Goal: Task Accomplishment & Management: Use online tool/utility

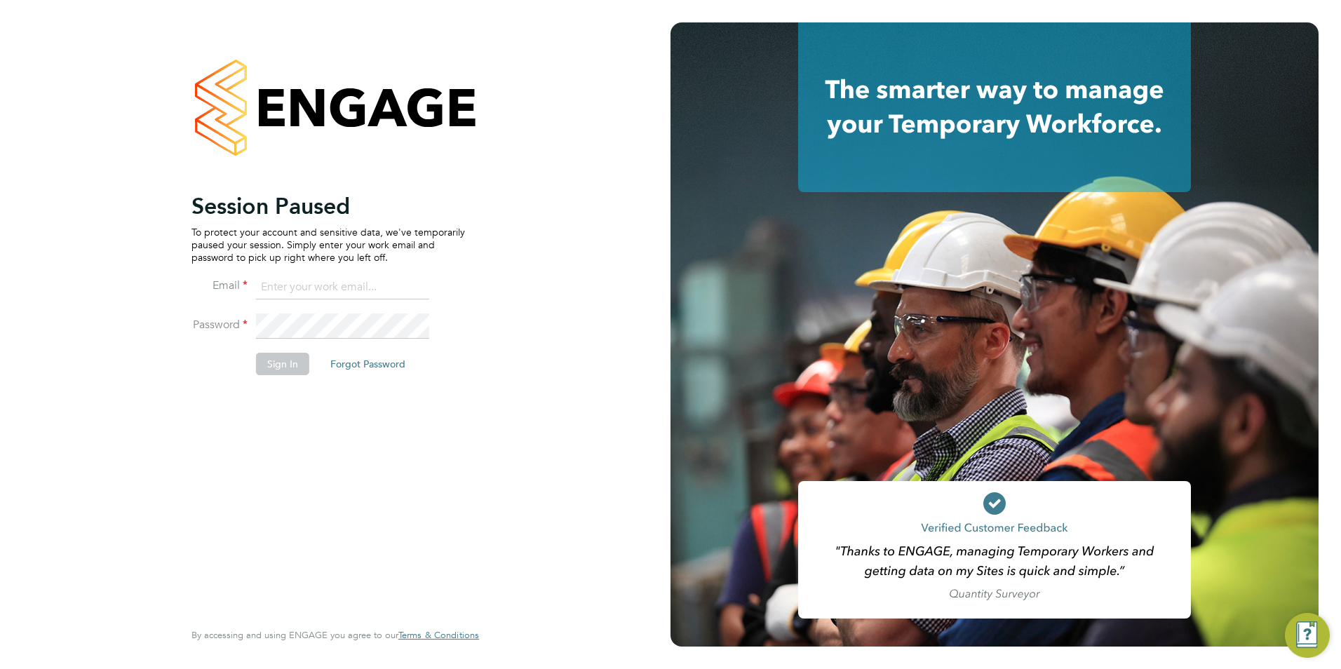
type input "libby@mmpconsultancy.co.uk"
click at [275, 368] on button "Sign In" at bounding box center [282, 364] width 53 height 22
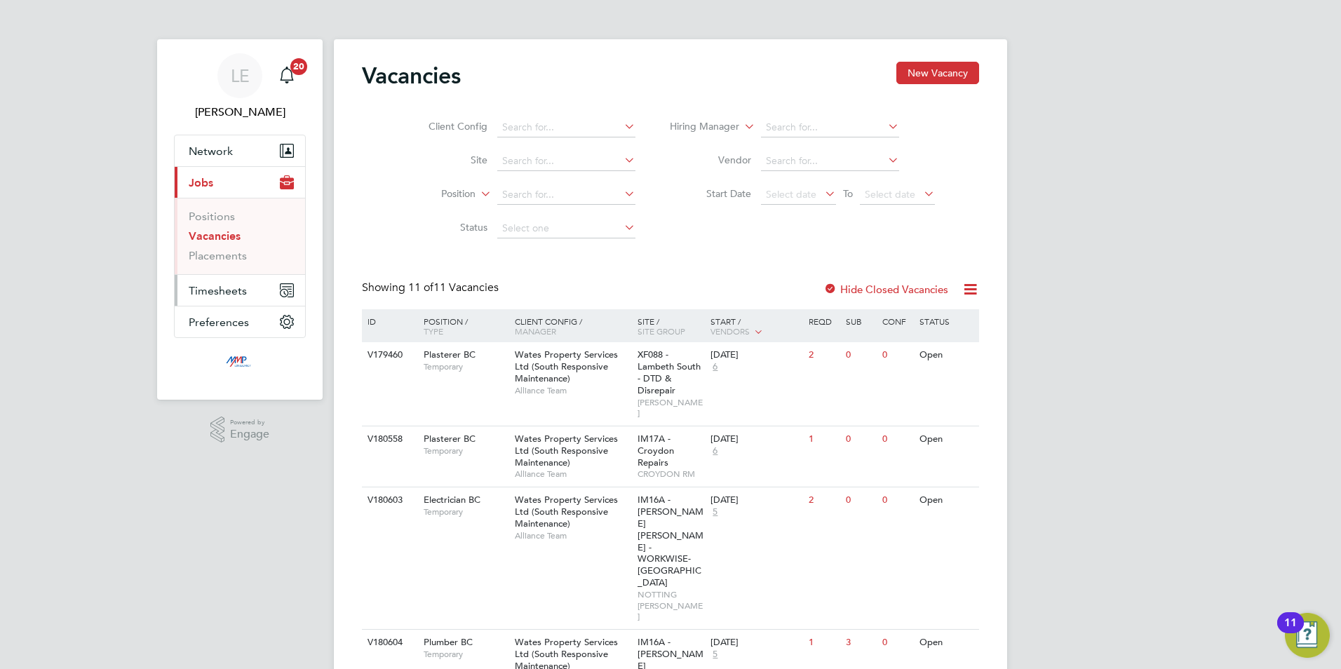
click at [229, 283] on button "Timesheets" at bounding box center [240, 290] width 130 height 31
click at [214, 246] on link "Timesheets" at bounding box center [218, 247] width 58 height 13
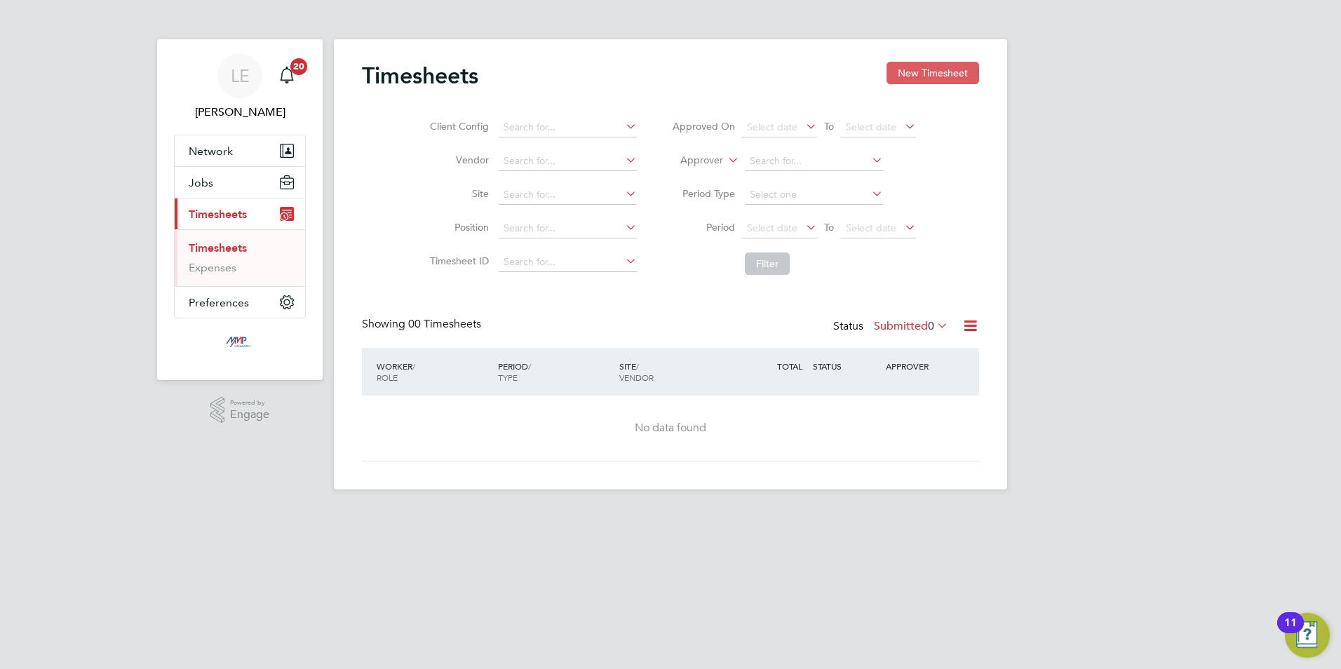
click at [937, 64] on button "New Timesheet" at bounding box center [933, 73] width 93 height 22
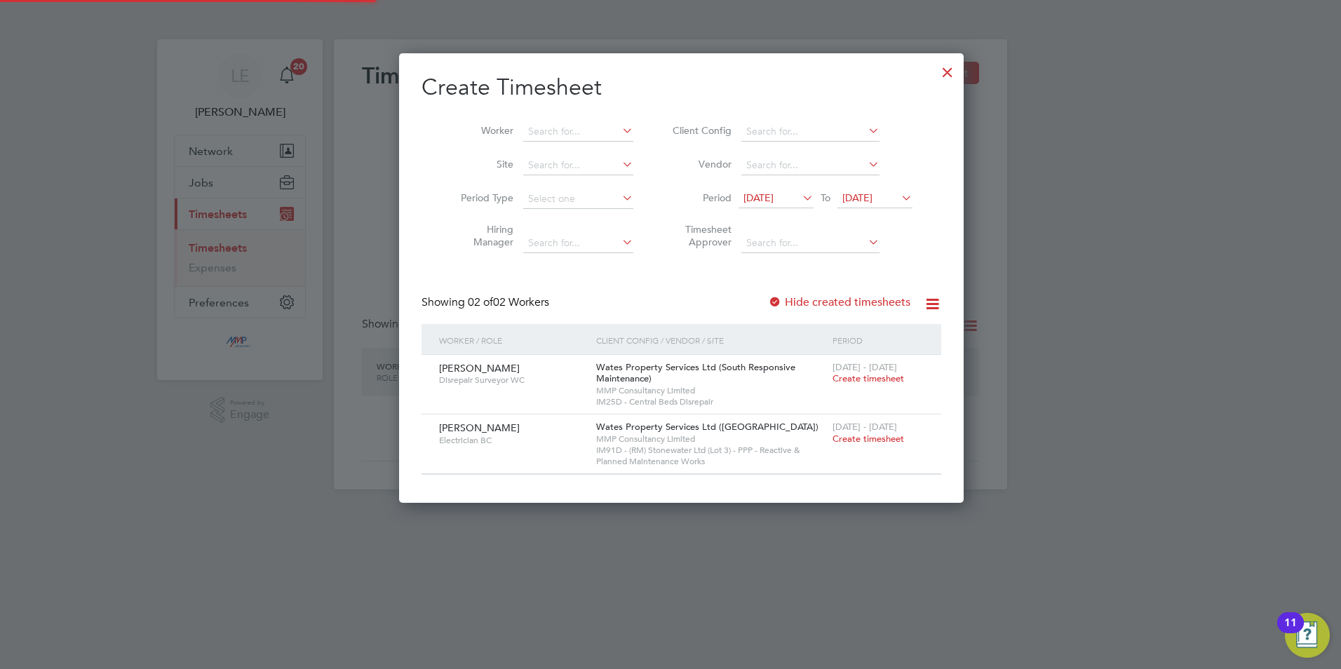
scroll to position [450, 543]
click at [535, 123] on input at bounding box center [578, 132] width 110 height 20
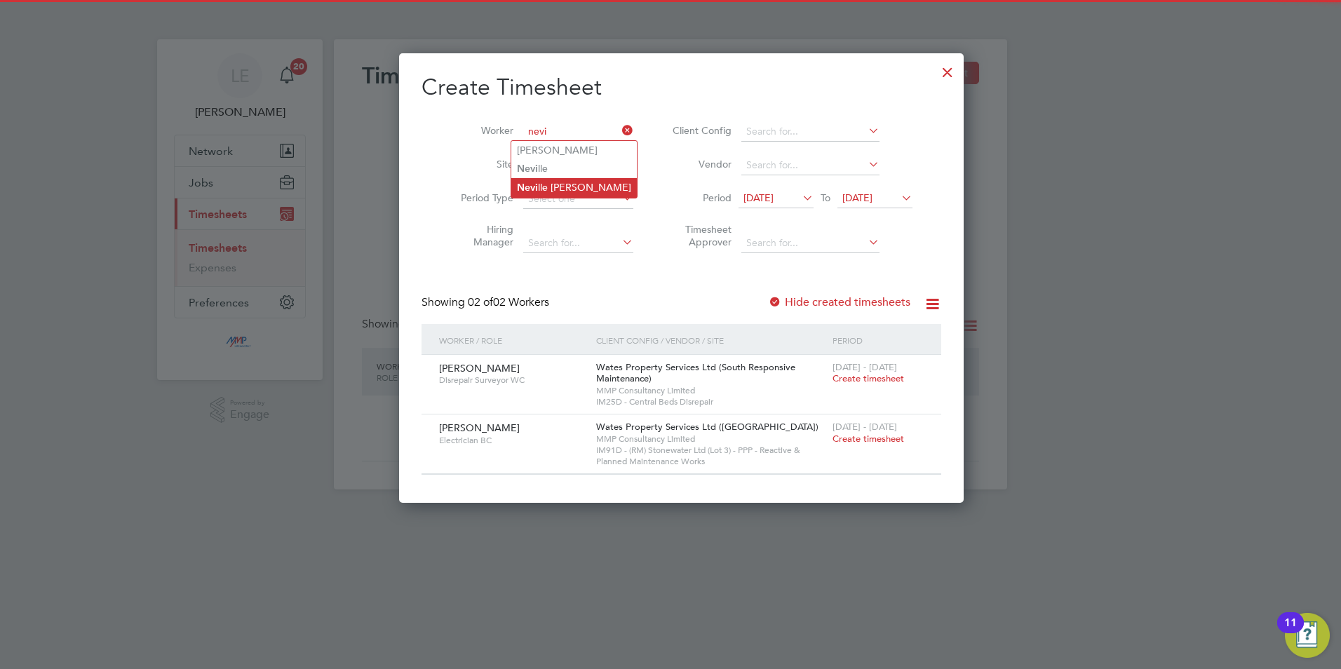
click at [541, 183] on li "Nevi lle [PERSON_NAME]" at bounding box center [574, 187] width 126 height 19
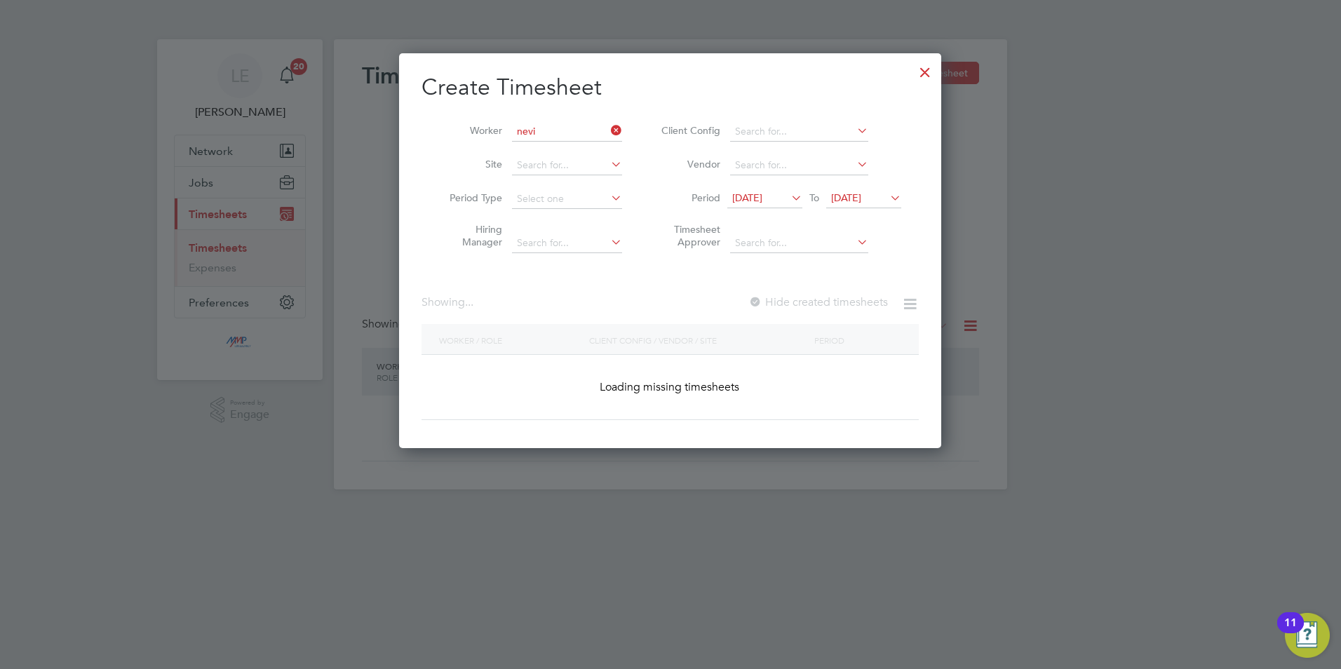
type input "[PERSON_NAME]"
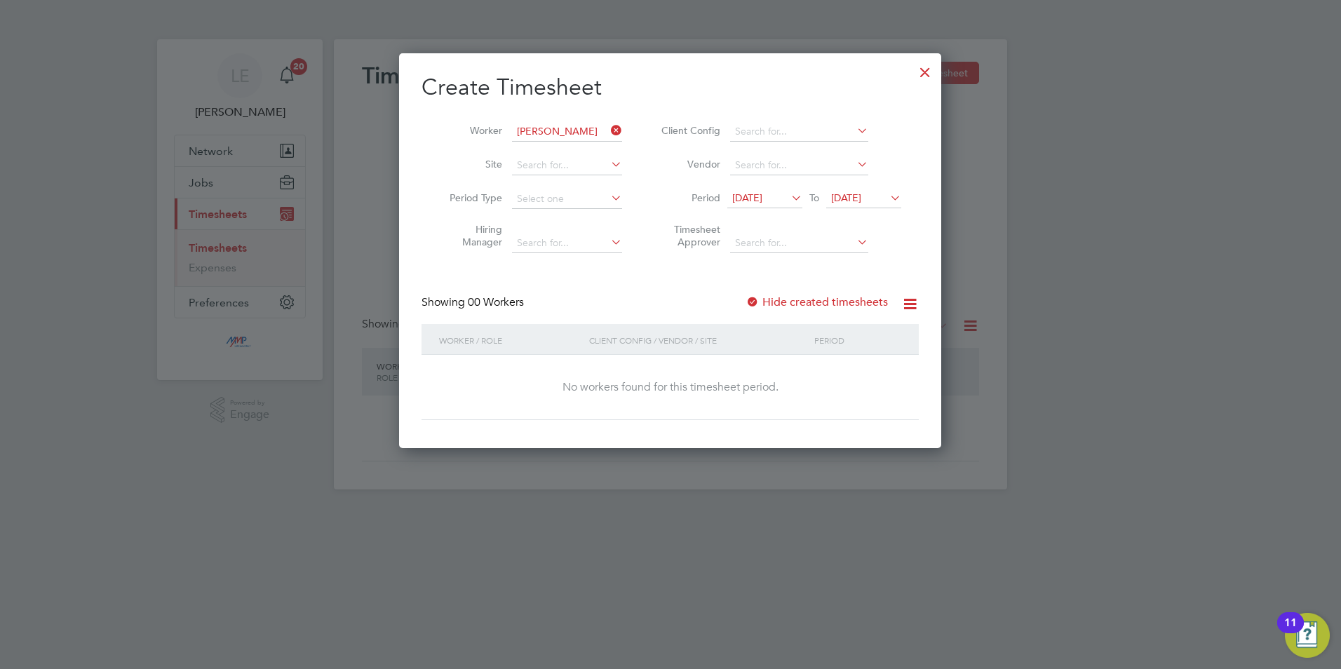
click at [763, 195] on span "[DATE]" at bounding box center [747, 198] width 30 height 13
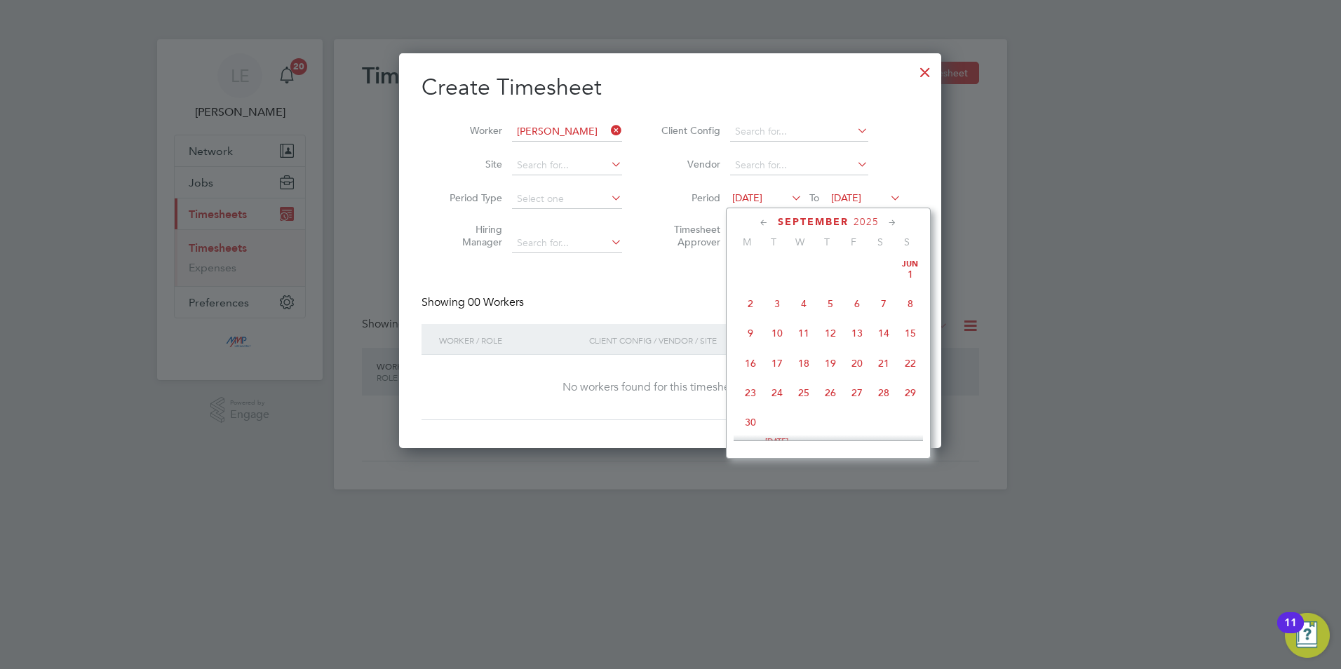
scroll to position [485, 0]
click at [879, 324] on span "20" at bounding box center [884, 321] width 27 height 27
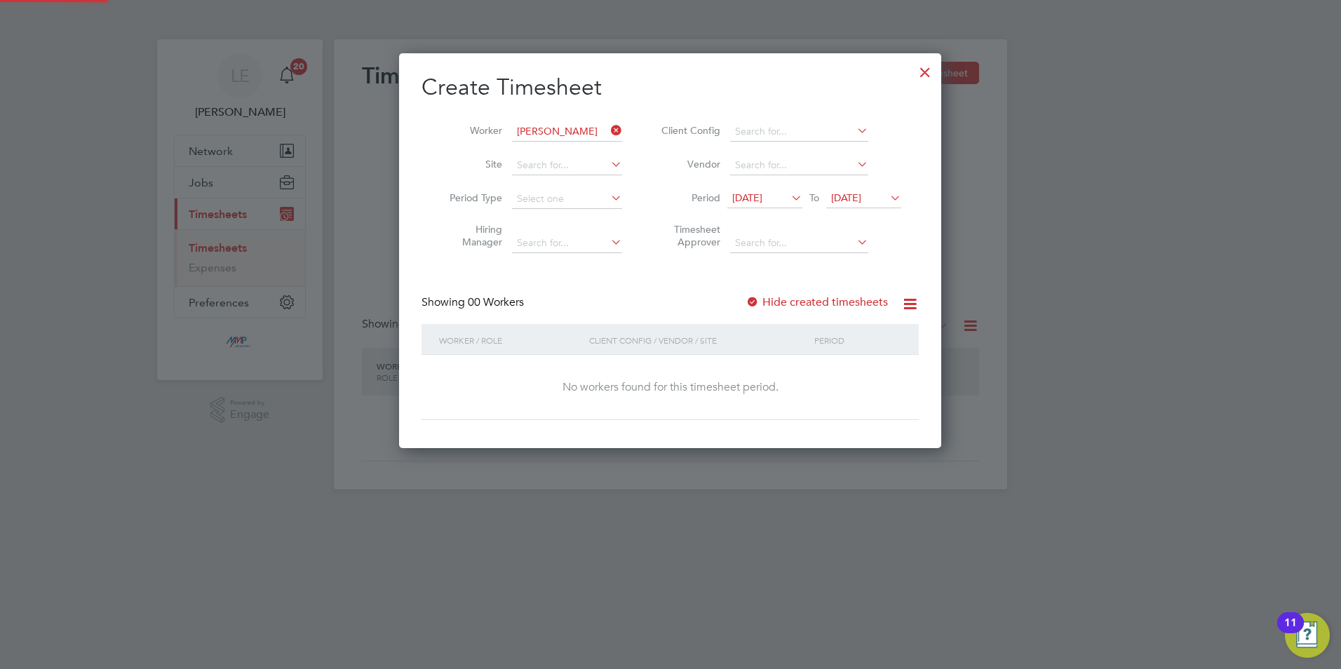
scroll to position [396, 543]
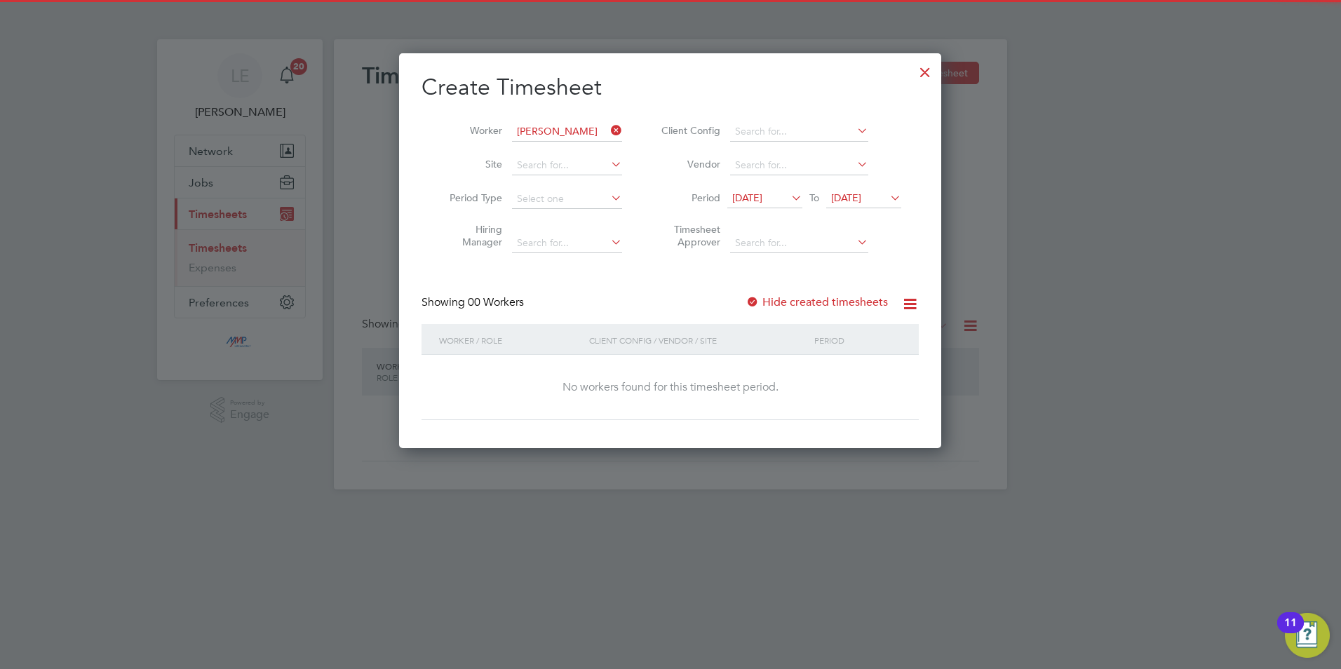
click at [776, 295] on label "Hide created timesheets" at bounding box center [817, 302] width 142 height 14
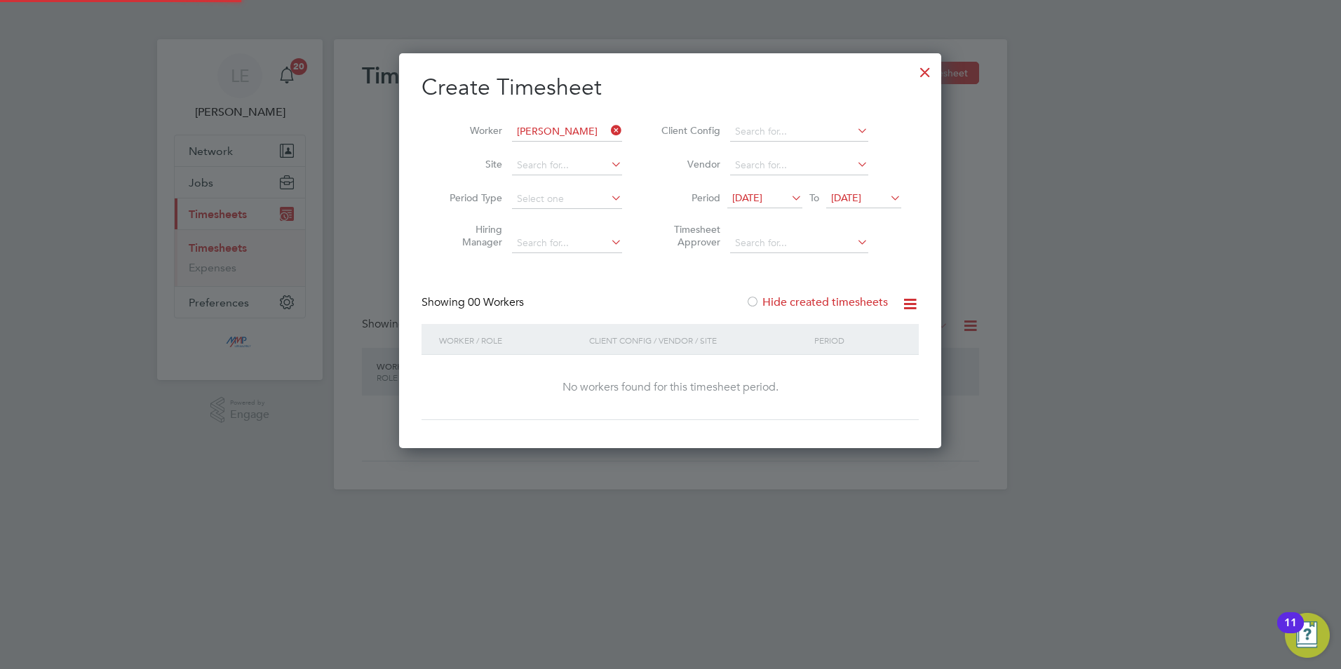
click at [758, 298] on div at bounding box center [753, 303] width 14 height 14
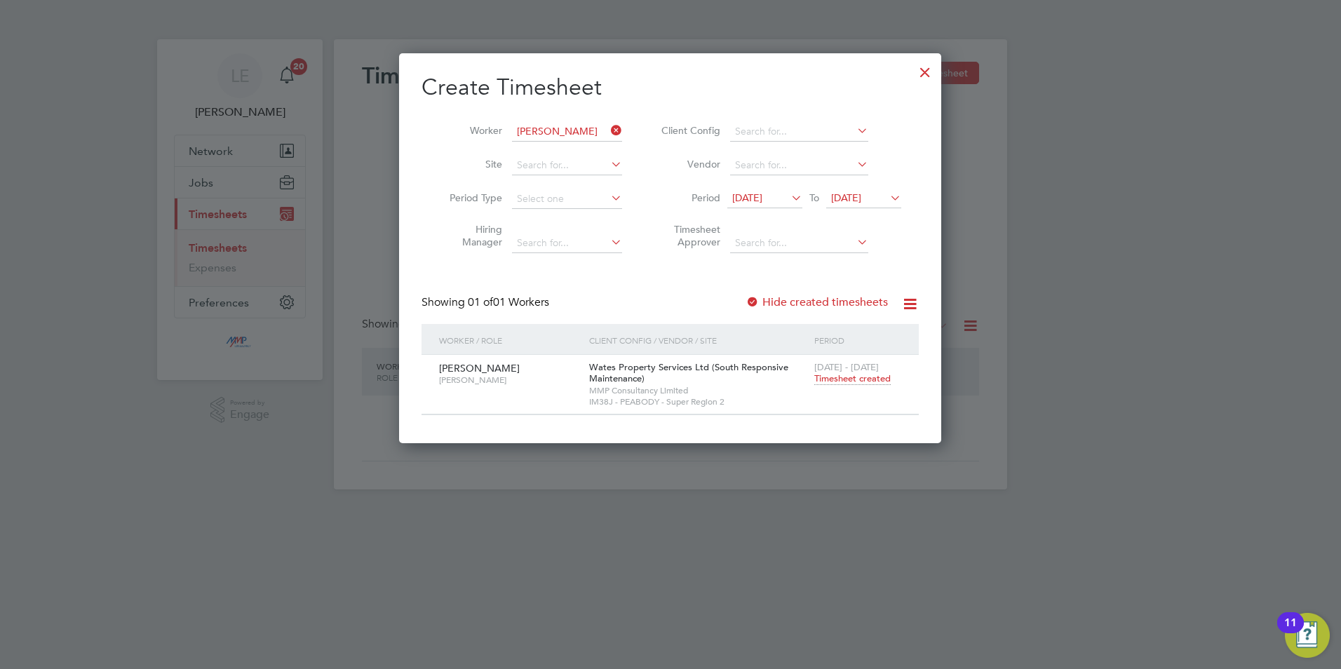
scroll to position [7, 7]
click at [844, 380] on span "Timesheet created" at bounding box center [853, 379] width 76 height 13
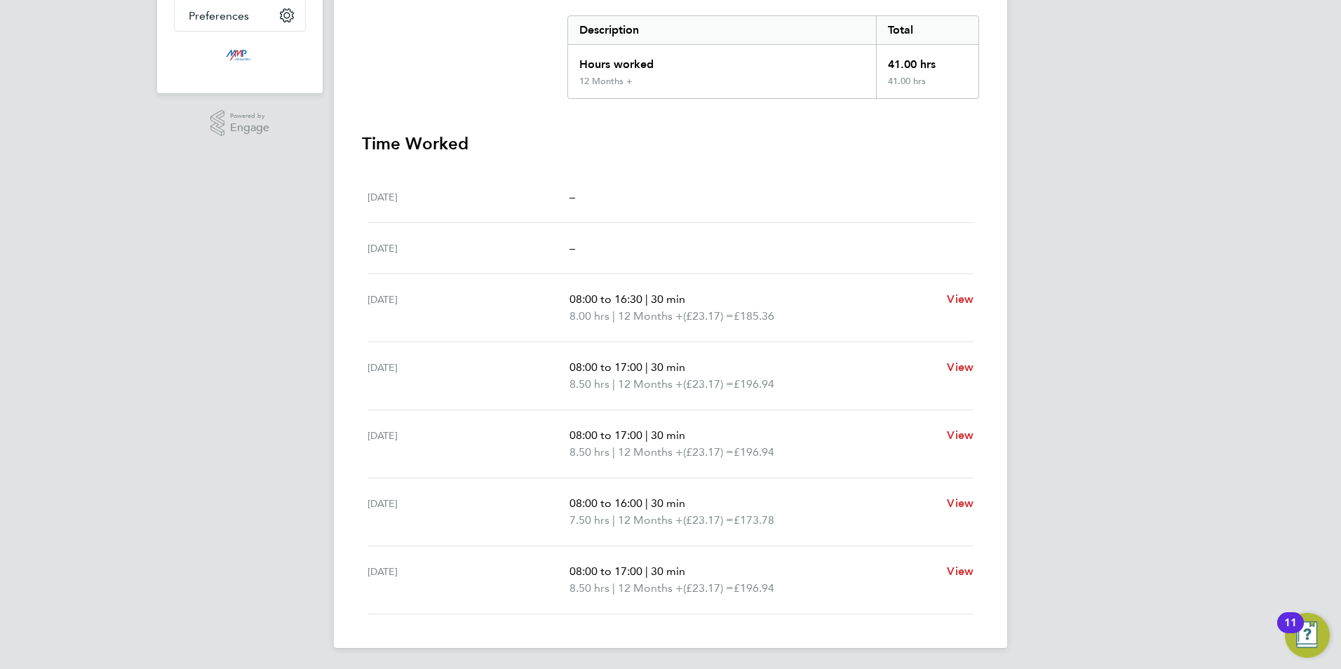
scroll to position [288, 0]
drag, startPoint x: 363, startPoint y: 140, endPoint x: 478, endPoint y: 128, distance: 116.3
click at [478, 128] on section "Summary Description Total Hours worked 41.00 hrs 12 Months + 41.00 hrs Time Wor…" at bounding box center [670, 294] width 617 height 638
click at [479, 131] on h3 "Time Worked" at bounding box center [670, 142] width 617 height 22
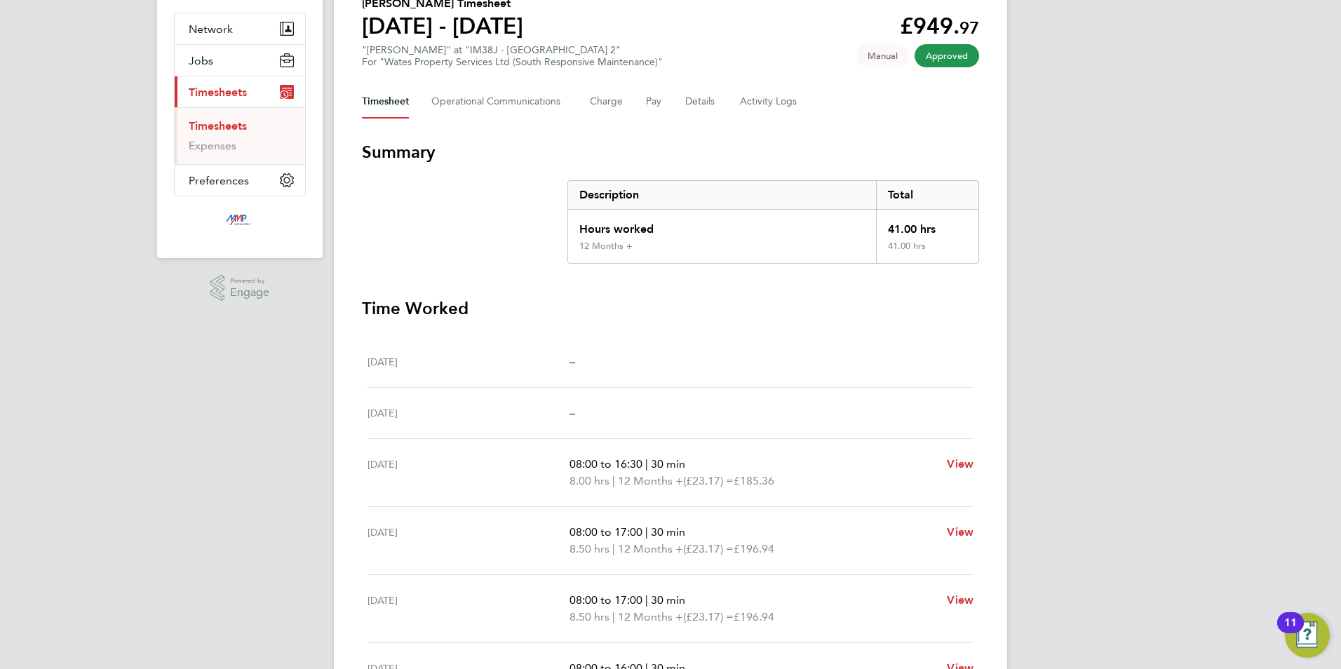
scroll to position [0, 0]
